Goal: Information Seeking & Learning: Understand process/instructions

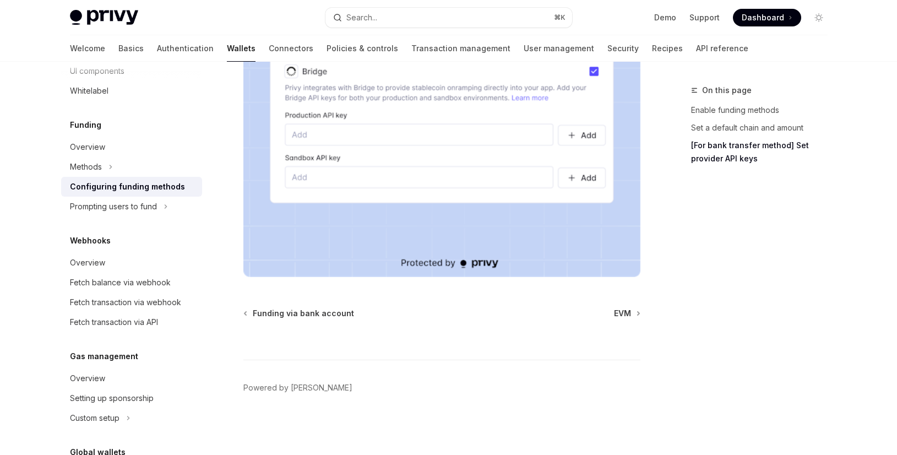
scroll to position [491, 0]
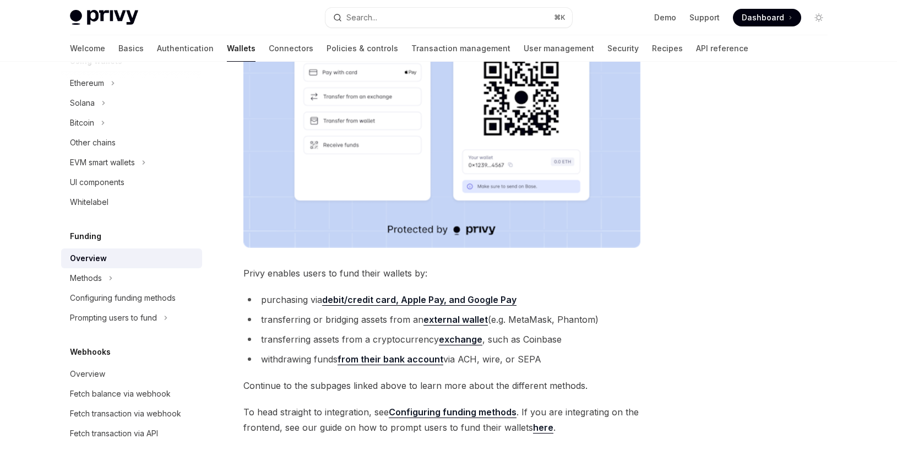
scroll to position [423, 0]
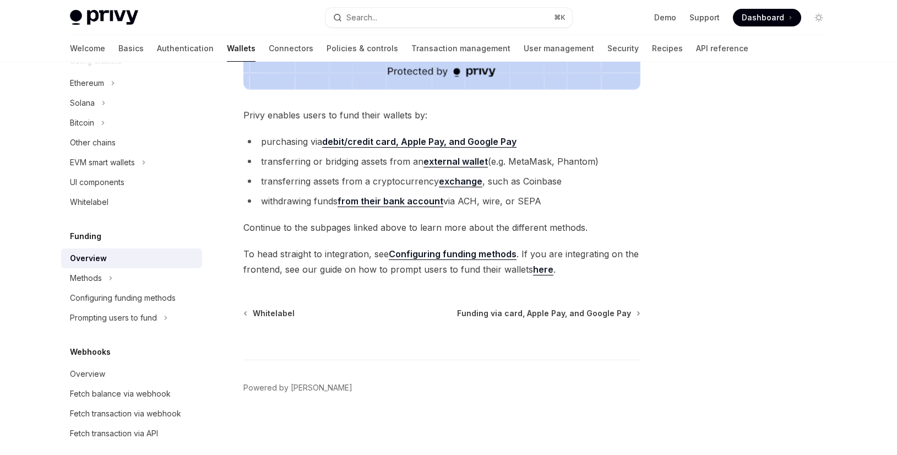
click at [527, 270] on span "To head straight to integration, see Configuring funding methods . If you are i…" at bounding box center [442, 261] width 397 height 31
click at [535, 271] on link "here" at bounding box center [543, 270] width 20 height 12
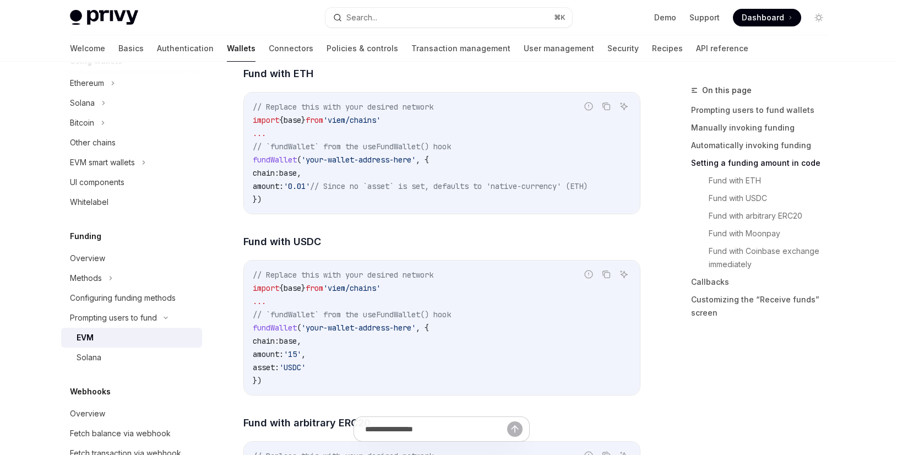
scroll to position [1521, 0]
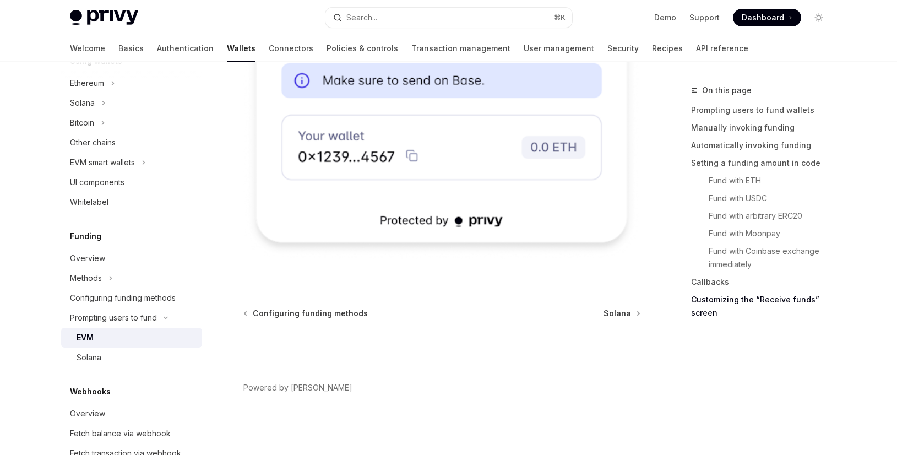
scroll to position [423, 0]
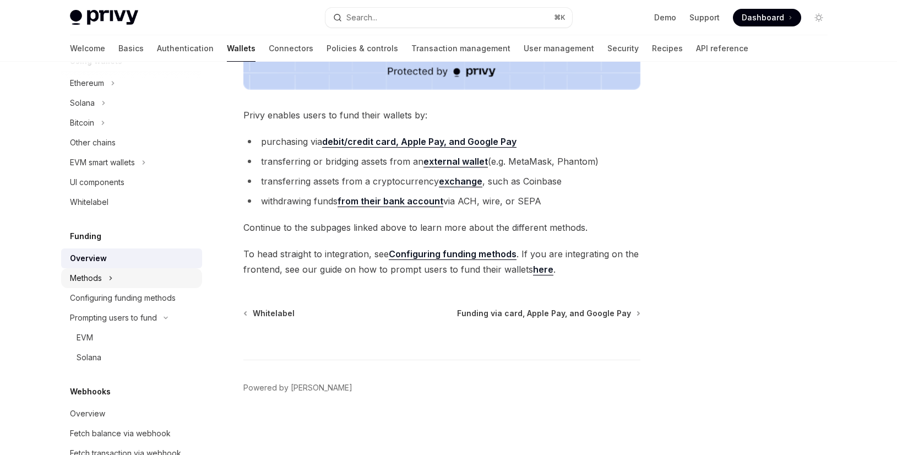
click at [81, 281] on div "Methods" at bounding box center [86, 278] width 32 height 13
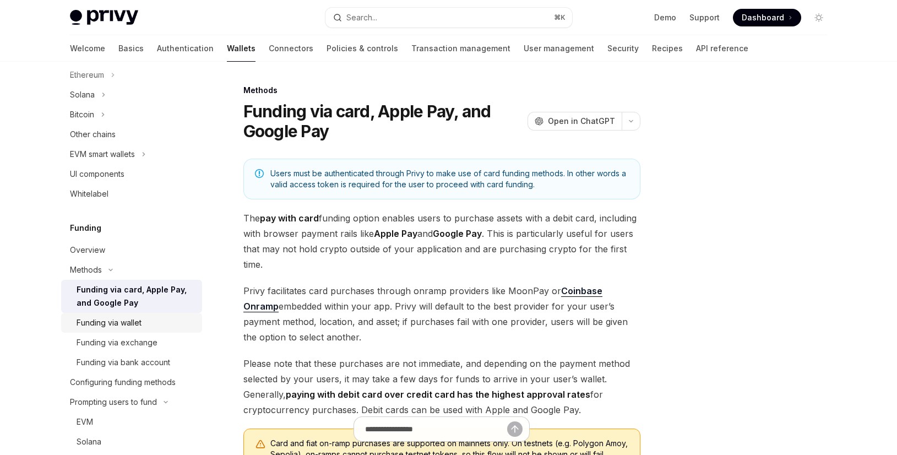
scroll to position [316, 0]
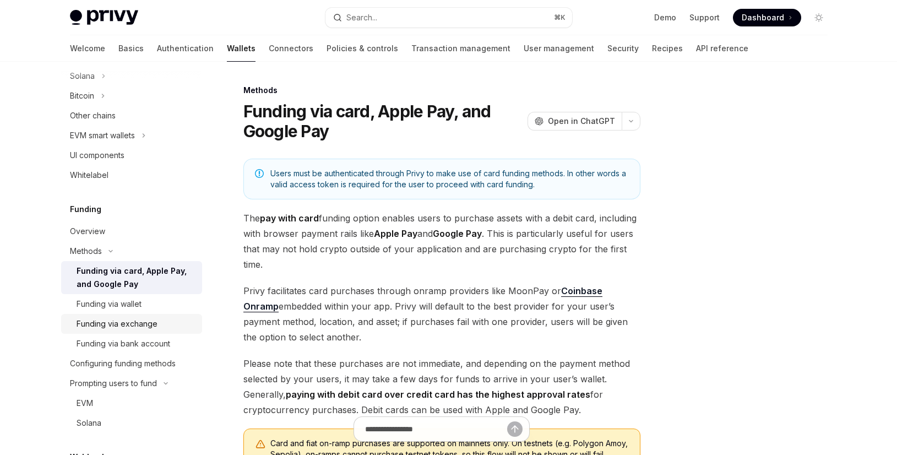
type textarea "*"
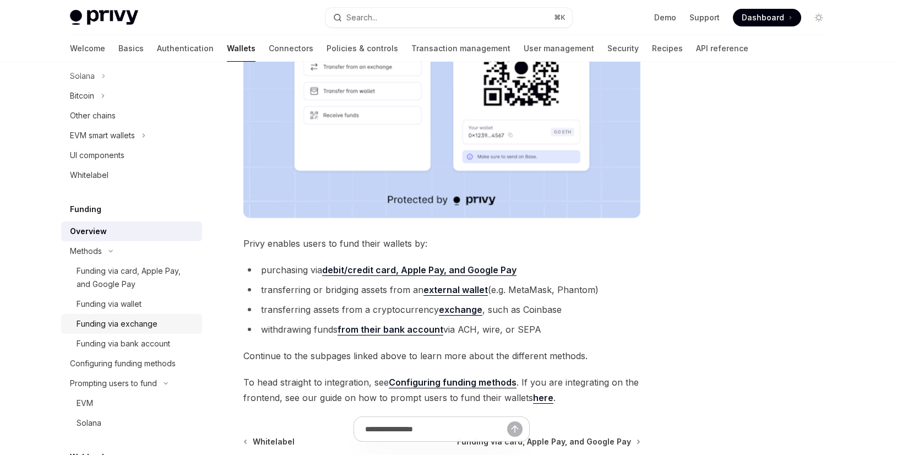
scroll to position [350, 0]
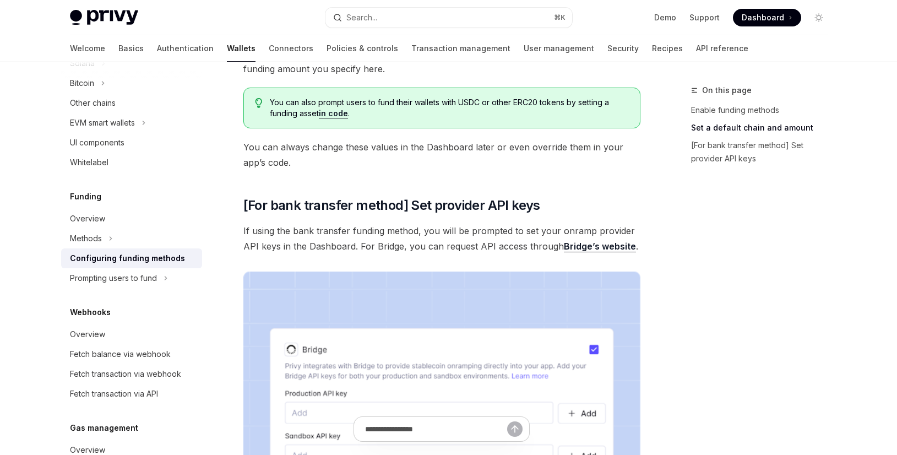
scroll to position [756, 0]
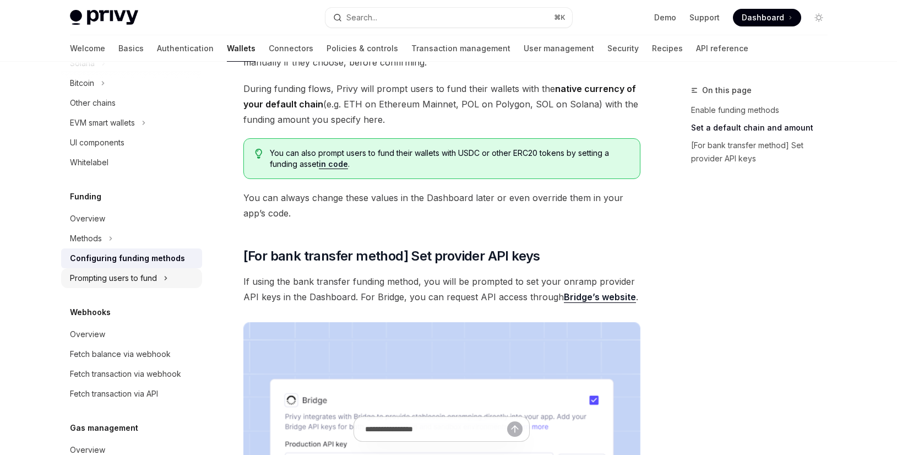
click at [165, 285] on div "Prompting users to fund" at bounding box center [131, 278] width 141 height 20
type textarea "*"
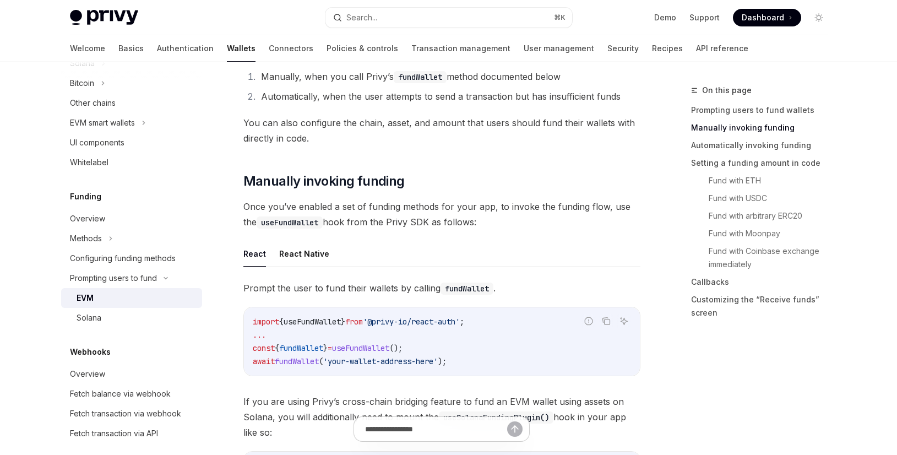
scroll to position [501, 0]
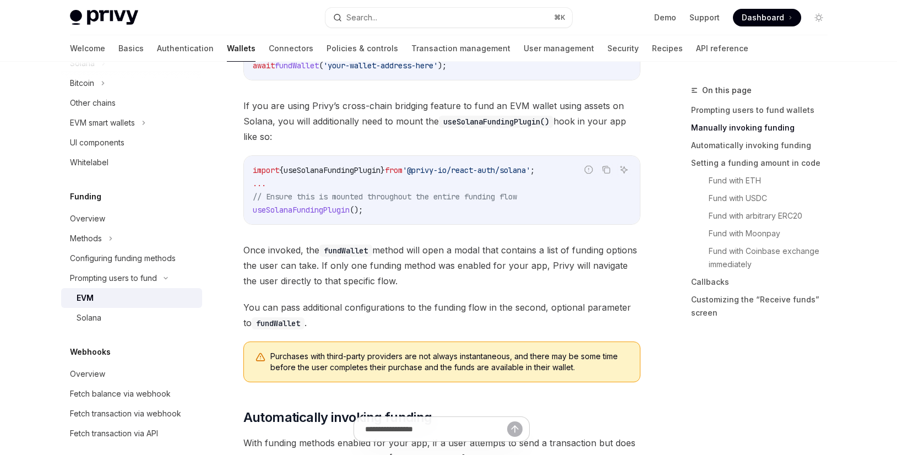
click at [311, 365] on span "Purchases with third-party providers are not always instantaneous, and there ma…" at bounding box center [450, 362] width 359 height 22
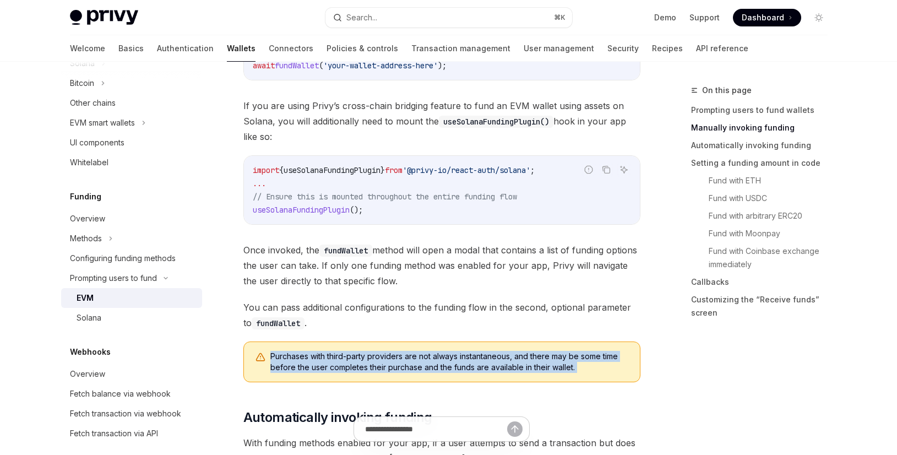
click at [311, 365] on span "Purchases with third-party providers are not always instantaneous, and there ma…" at bounding box center [450, 362] width 359 height 22
